Goal: Check status: Check status

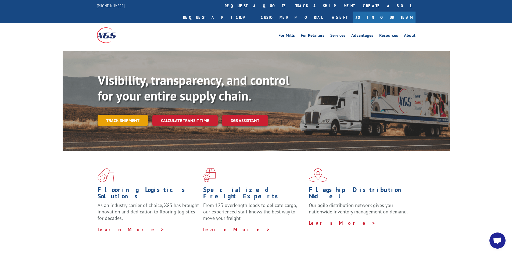
click at [115, 115] on link "Track shipment" at bounding box center [123, 120] width 51 height 11
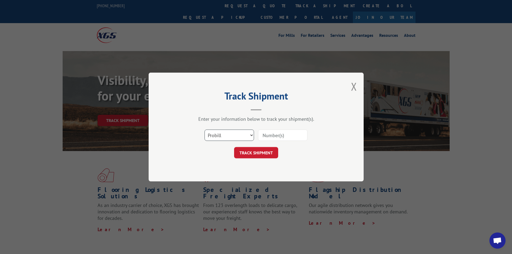
click at [230, 135] on select "Select category... Probill BOL PO" at bounding box center [228, 135] width 49 height 11
select select "bol"
click at [204, 130] on select "Select category... Probill BOL PO" at bounding box center [228, 135] width 49 height 11
click at [269, 136] on input at bounding box center [282, 135] width 49 height 11
paste input "4086565"
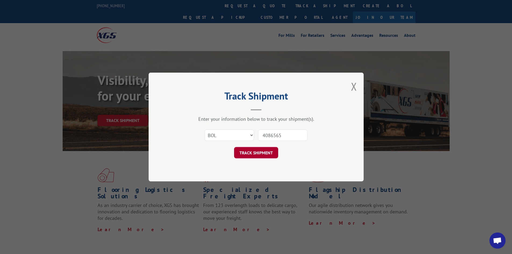
type input "4086565"
click at [263, 150] on button "TRACK SHIPMENT" at bounding box center [256, 152] width 44 height 11
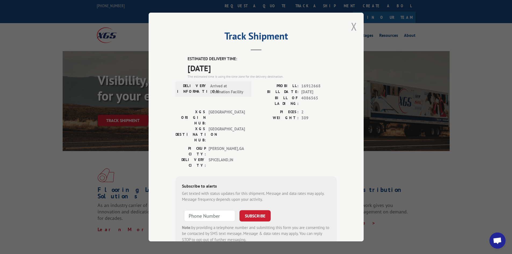
click at [351, 30] on button "Close modal" at bounding box center [354, 26] width 6 height 14
